Goal: Navigation & Orientation: Find specific page/section

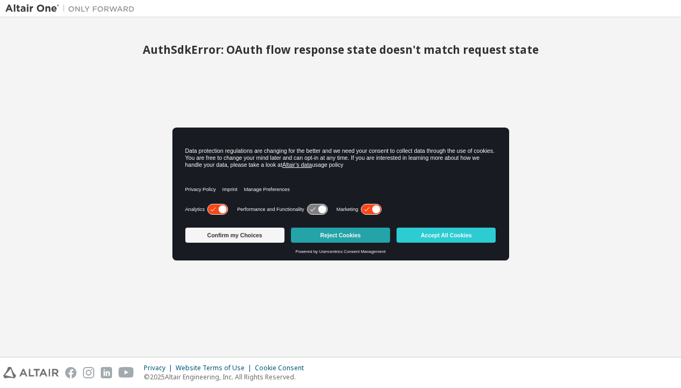
click at [341, 235] on button "Reject Cookies" at bounding box center [340, 235] width 99 height 15
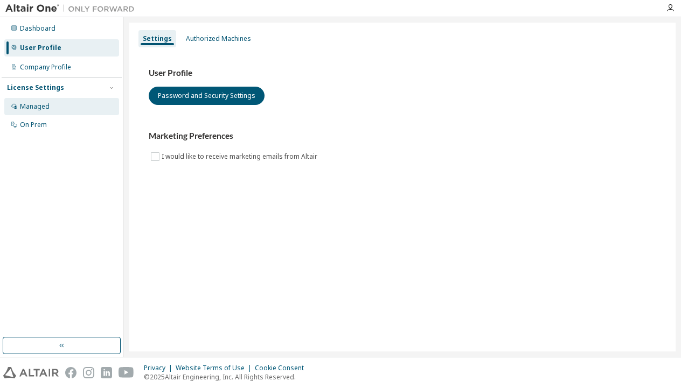
click at [52, 106] on div "Managed" at bounding box center [61, 106] width 115 height 17
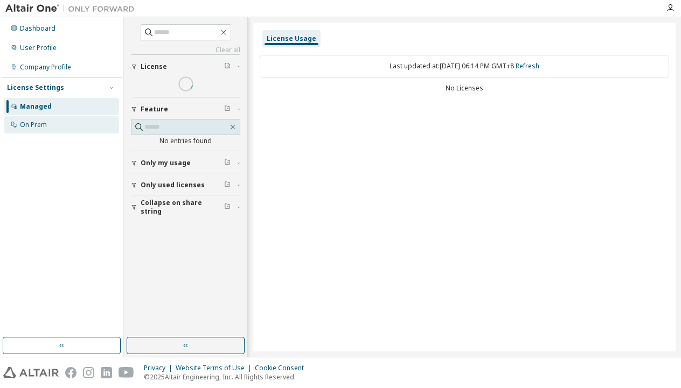
click at [36, 124] on div "On Prem" at bounding box center [33, 125] width 27 height 9
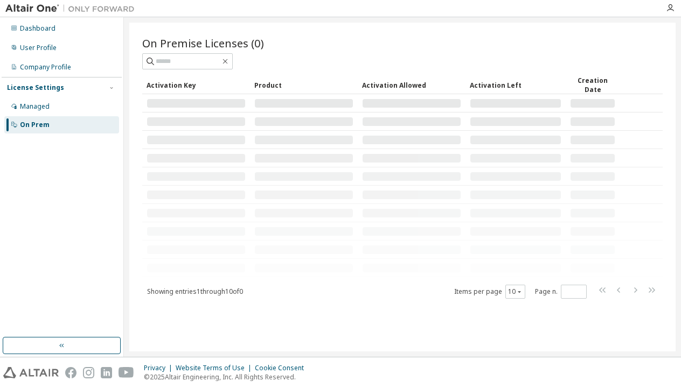
click at [316, 103] on div at bounding box center [304, 103] width 98 height 9
click at [75, 112] on div "Managed" at bounding box center [61, 106] width 115 height 17
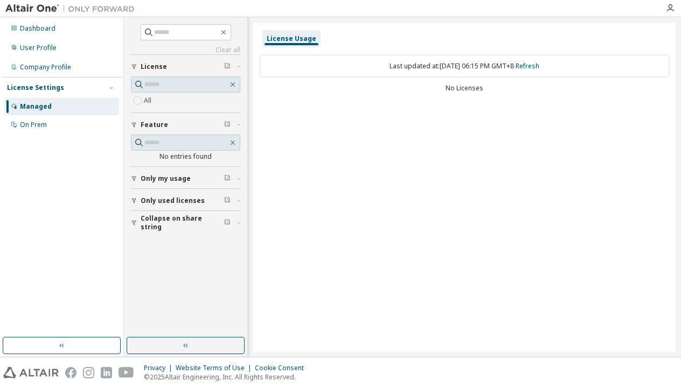
click at [207, 199] on div "Only used licenses" at bounding box center [189, 201] width 96 height 9
click at [175, 246] on button "Collapse on share string" at bounding box center [185, 254] width 109 height 24
click at [177, 183] on span "Only my usage" at bounding box center [166, 178] width 50 height 9
click at [45, 64] on div "Company Profile" at bounding box center [45, 67] width 51 height 9
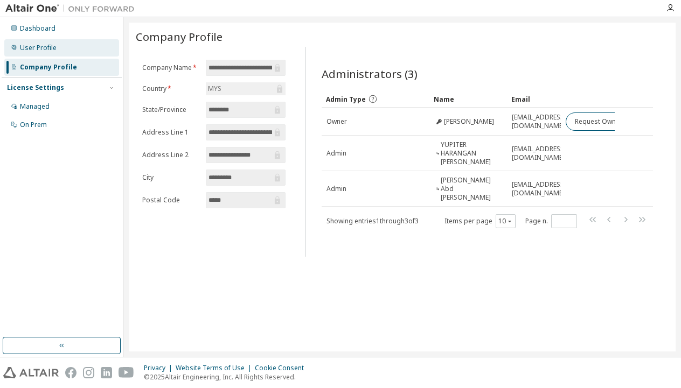
click at [65, 46] on div "User Profile" at bounding box center [61, 47] width 115 height 17
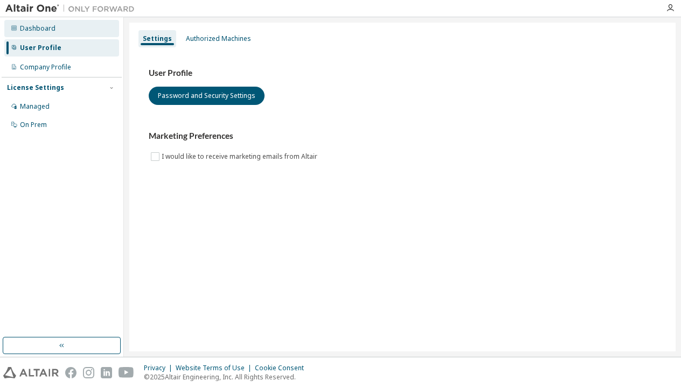
click at [47, 26] on div "Dashboard" at bounding box center [38, 28] width 36 height 9
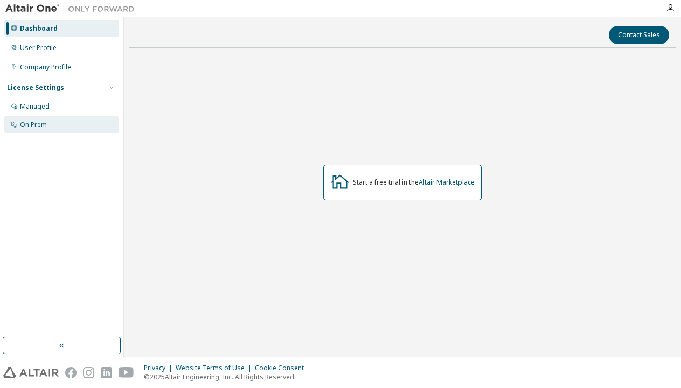
click at [54, 118] on div "On Prem" at bounding box center [61, 124] width 115 height 17
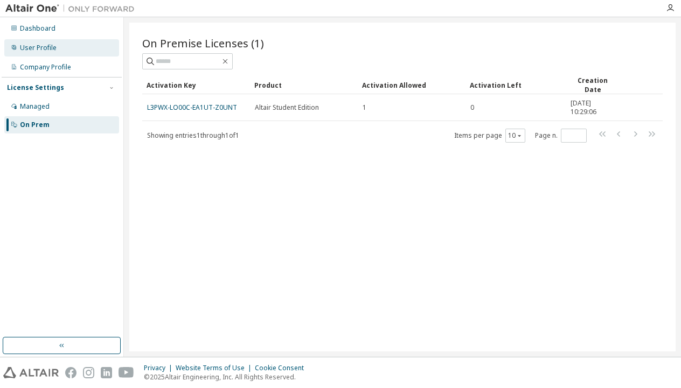
click at [17, 45] on icon at bounding box center [14, 47] width 6 height 6
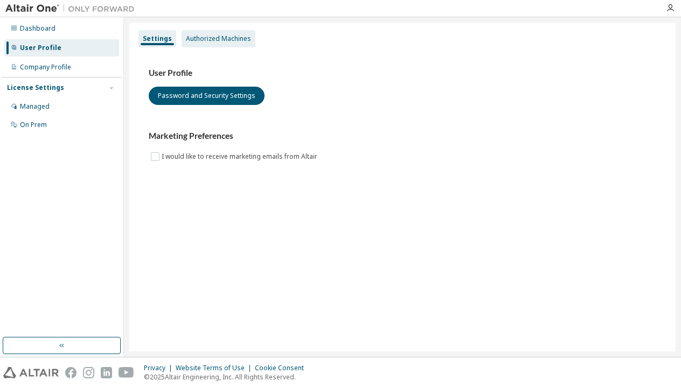
click at [208, 37] on div "Authorized Machines" at bounding box center [218, 38] width 65 height 9
